Goal: Use online tool/utility: Utilize a website feature to perform a specific function

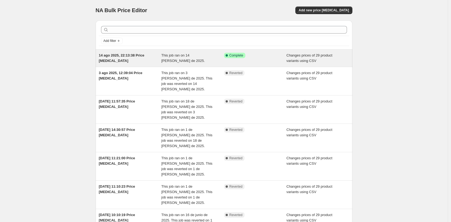
click at [134, 61] on div "14 ago 2025, 22:13:38 Price [MEDICAL_DATA]" at bounding box center [130, 58] width 63 height 11
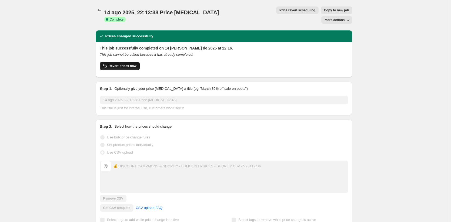
click at [137, 62] on button "Revert prices now" at bounding box center [120, 66] width 40 height 9
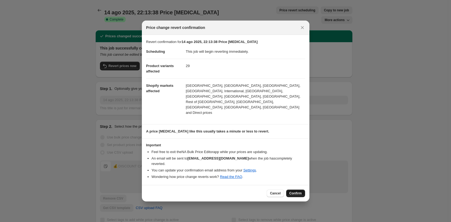
click at [298, 191] on span "Confirm" at bounding box center [295, 193] width 12 height 4
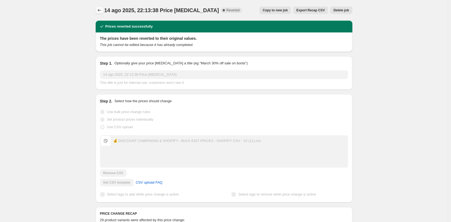
click at [100, 10] on icon "Price change jobs" at bounding box center [99, 10] width 5 height 5
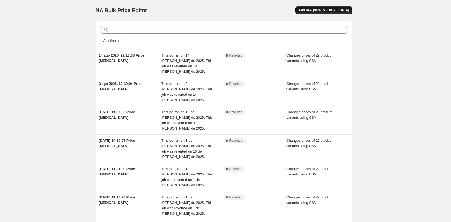
click at [325, 9] on span "Add new price [MEDICAL_DATA]" at bounding box center [324, 10] width 50 height 4
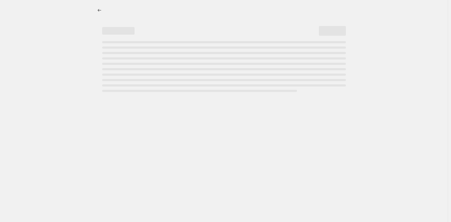
select select "percentage"
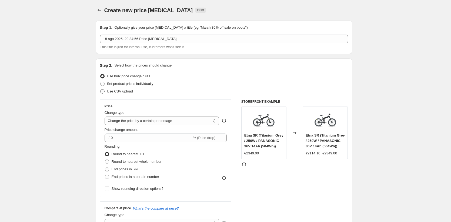
click at [121, 91] on span "Use CSV upload" at bounding box center [120, 91] width 26 height 4
click at [101, 89] on input "Use CSV upload" at bounding box center [100, 89] width 0 height 0
radio input "true"
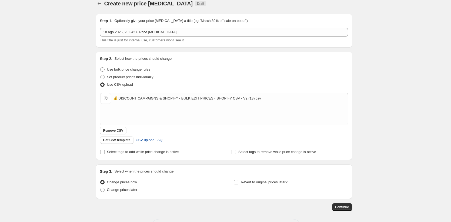
scroll to position [29, 0]
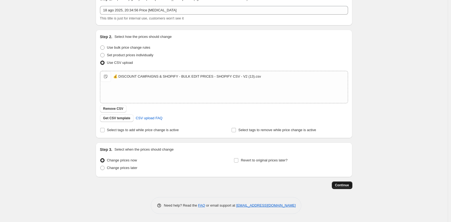
click at [344, 183] on span "Continue" at bounding box center [342, 185] width 14 height 4
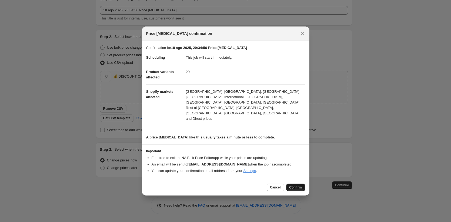
click at [292, 185] on span "Confirm" at bounding box center [295, 187] width 12 height 4
